Goal: Browse casually

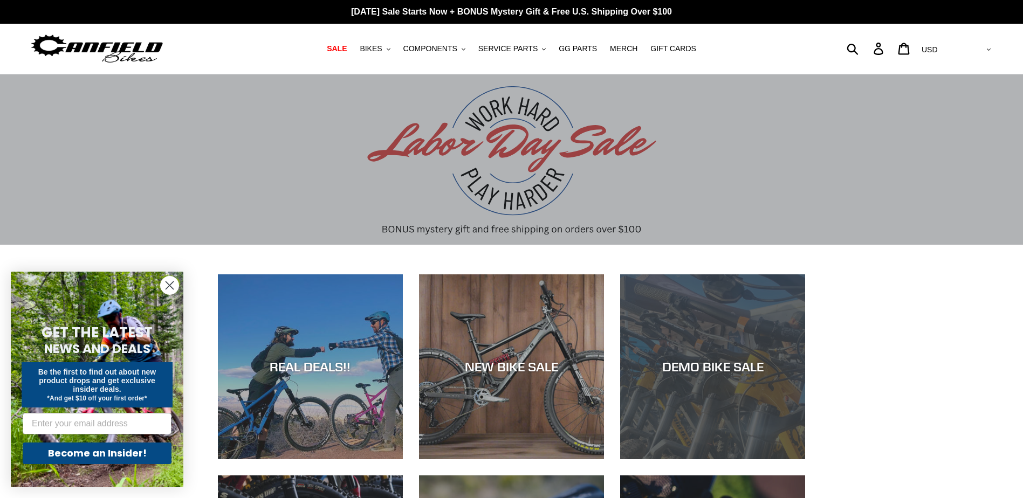
click at [720, 366] on div "DEMO BIKE SALE" at bounding box center [712, 367] width 185 height 16
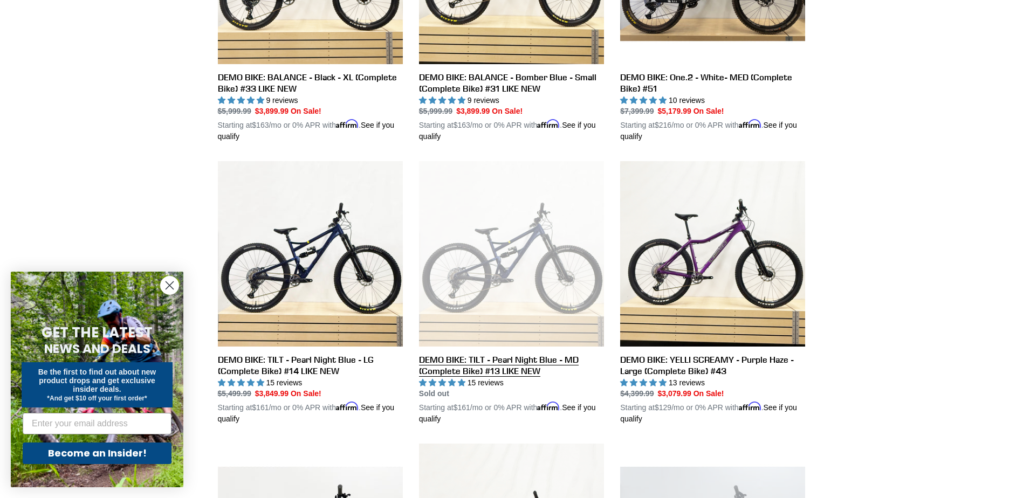
scroll to position [872, 0]
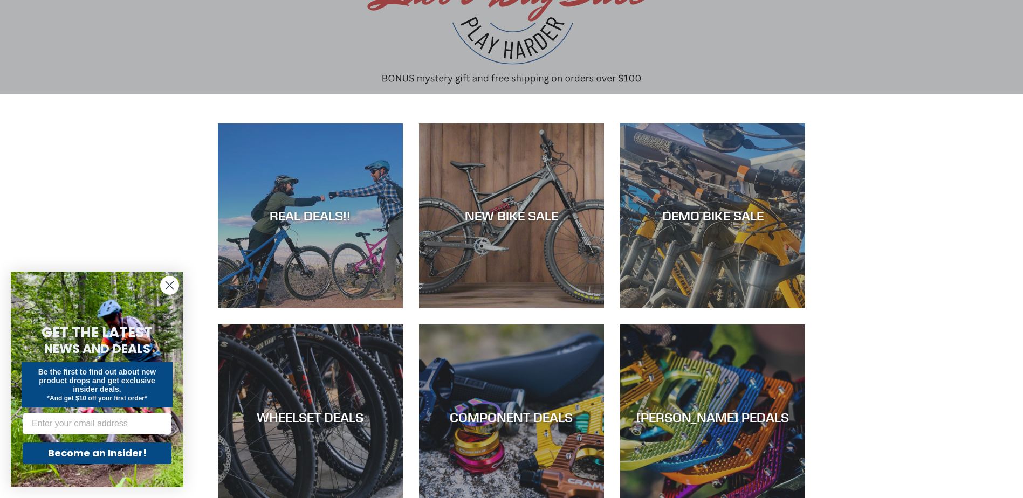
scroll to position [148, 0]
